Goal: Go to known website: Go to known website

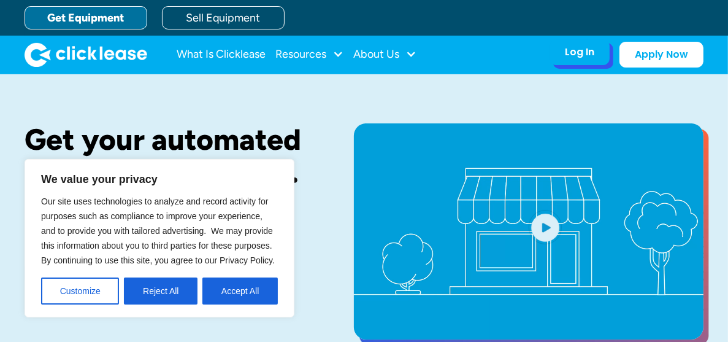
click at [589, 61] on div "Log In Account login I use Clicklease to get my equipment Partner Portal I offe…" at bounding box center [580, 52] width 60 height 26
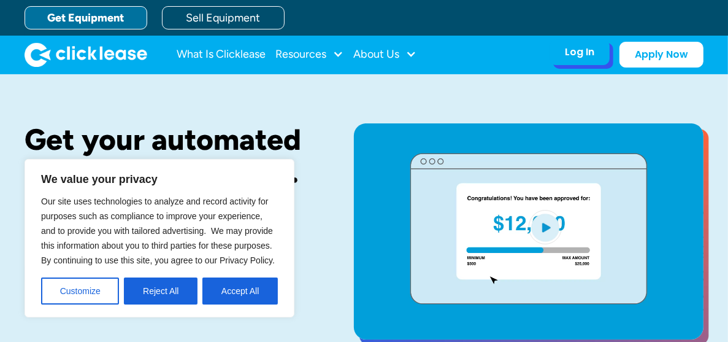
click at [589, 61] on div "Log In Account login I use Clicklease to get my equipment Partner Portal I offe…" at bounding box center [580, 52] width 60 height 26
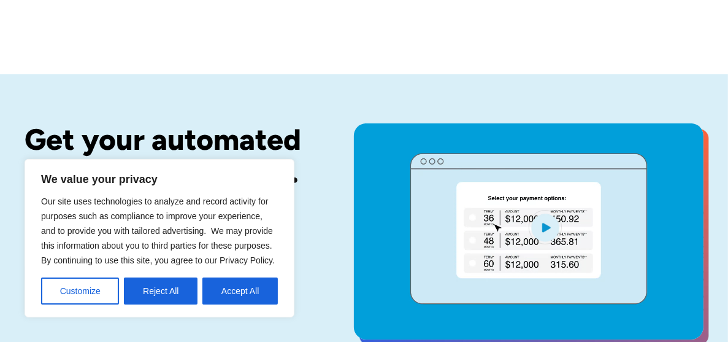
scroll to position [45, 0]
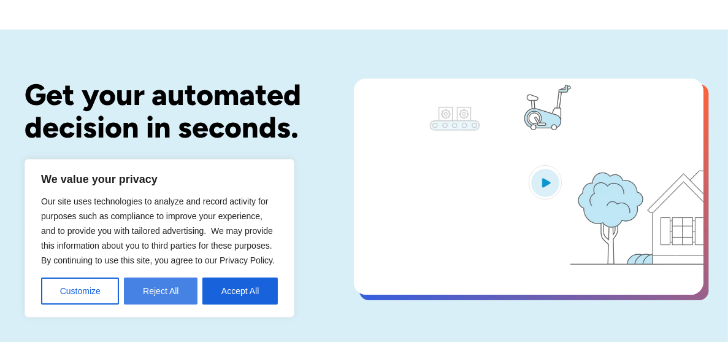
click at [163, 293] on button "Reject All" at bounding box center [161, 290] width 74 height 27
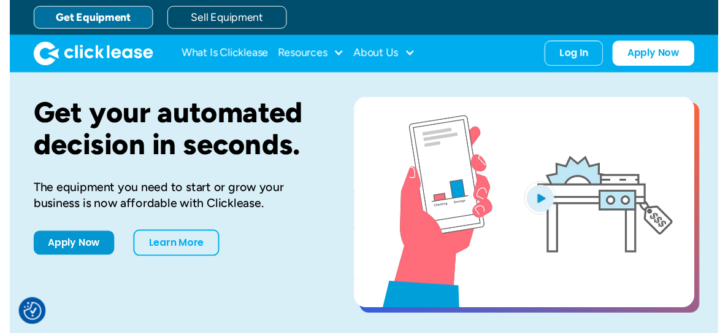
scroll to position [0, 0]
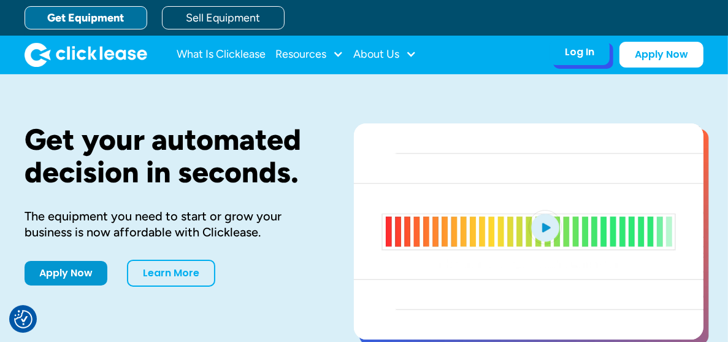
click at [567, 64] on div "Log In Account login I use Clicklease to get my equipment Partner Portal I offe…" at bounding box center [580, 52] width 60 height 26
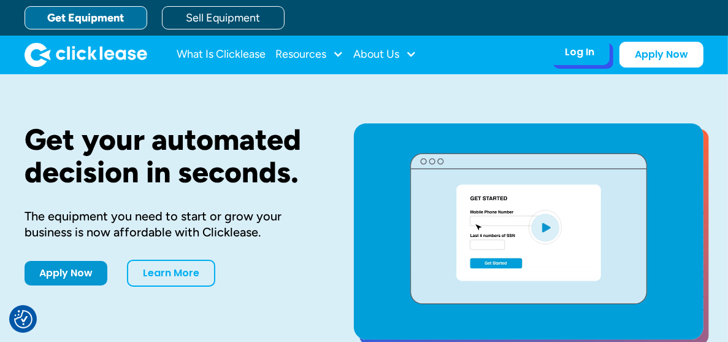
drag, startPoint x: 567, startPoint y: 64, endPoint x: 575, endPoint y: 64, distance: 8.0
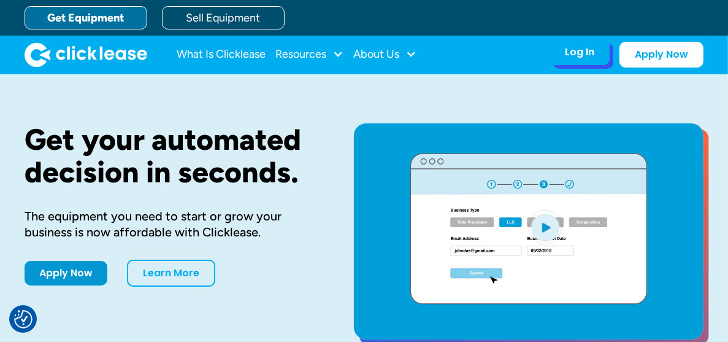
click at [575, 64] on div "Log In Account login I use Clicklease to get my equipment Partner Portal I offe…" at bounding box center [580, 52] width 60 height 26
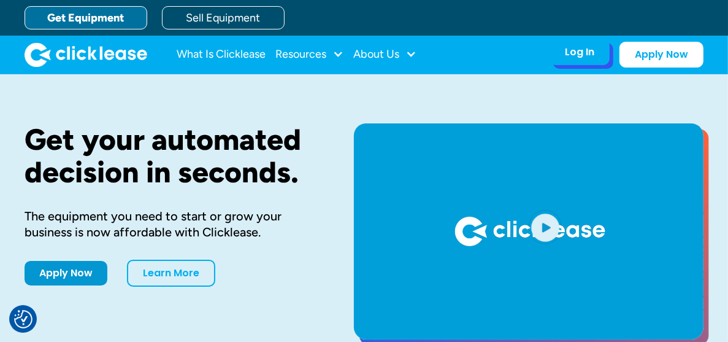
click at [586, 58] on div "Log In" at bounding box center [579, 52] width 29 height 12
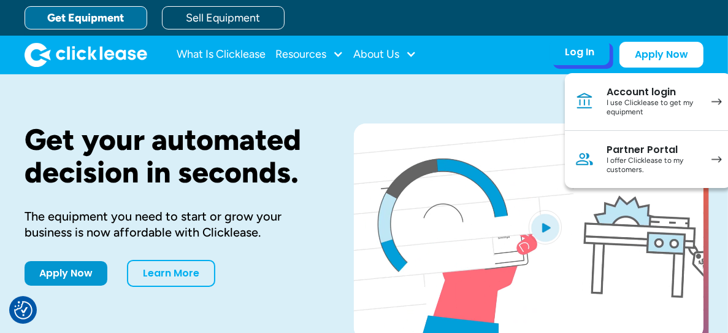
click at [586, 58] on div "Log In" at bounding box center [579, 52] width 29 height 12
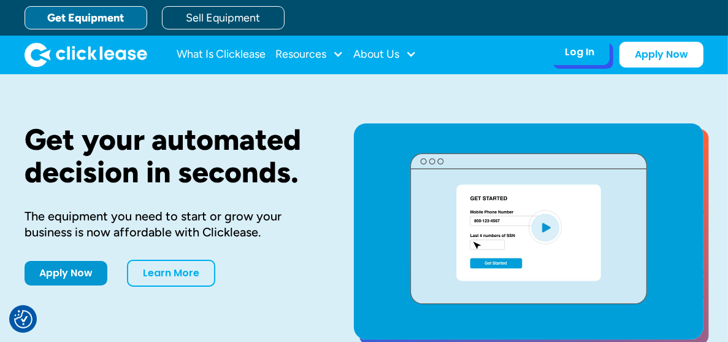
click at [586, 58] on div "Log In" at bounding box center [579, 52] width 29 height 12
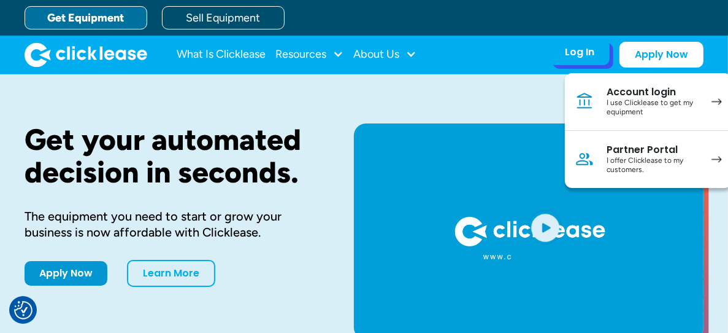
click at [641, 104] on div "I use Clicklease to get my equipment" at bounding box center [653, 107] width 93 height 19
